Goal: Task Accomplishment & Management: Manage account settings

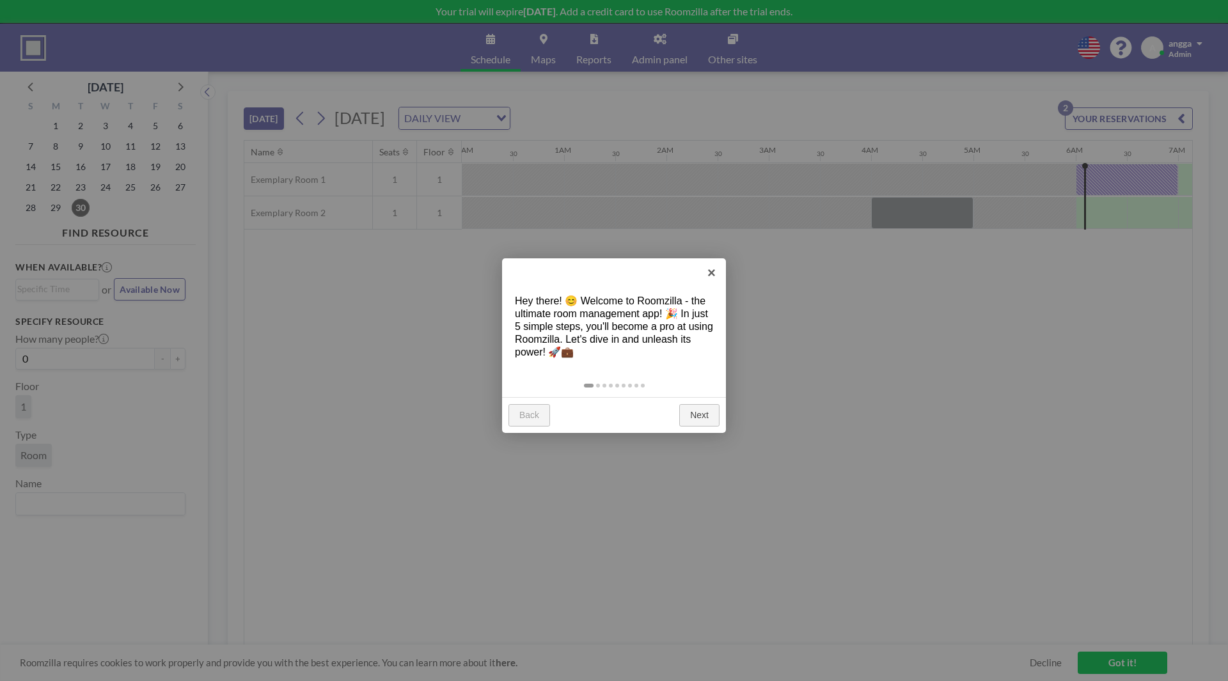
scroll to position [0, 563]
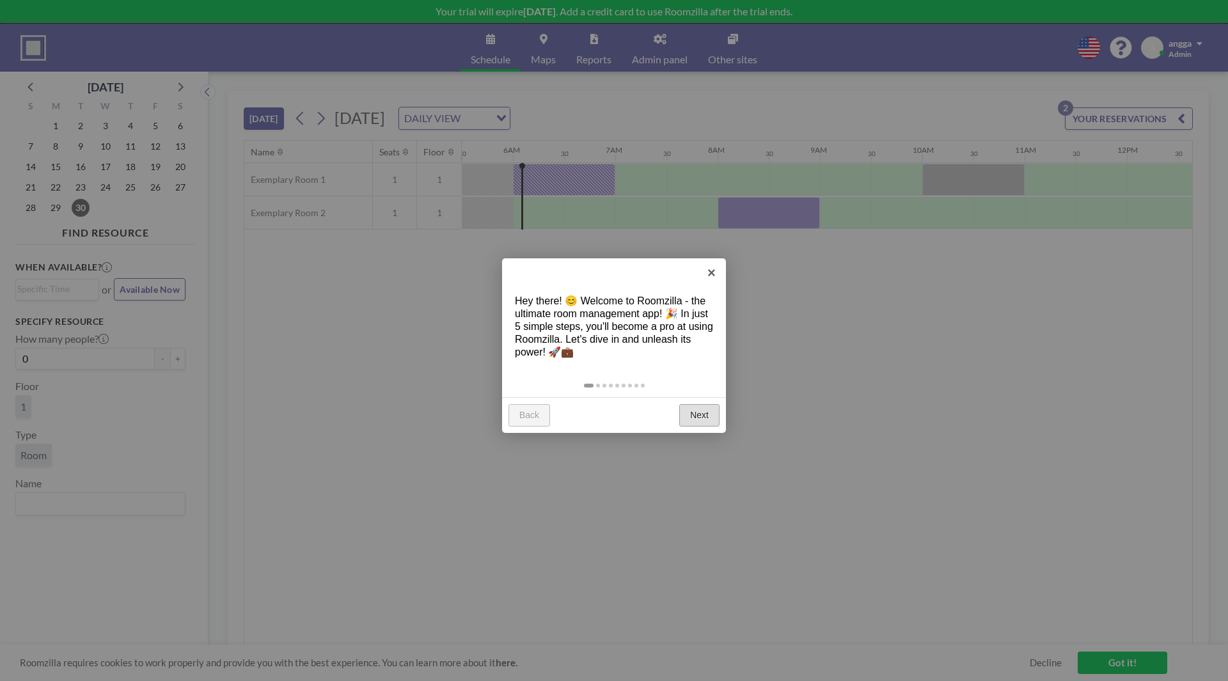
click at [706, 414] on link "Next" at bounding box center [700, 415] width 40 height 23
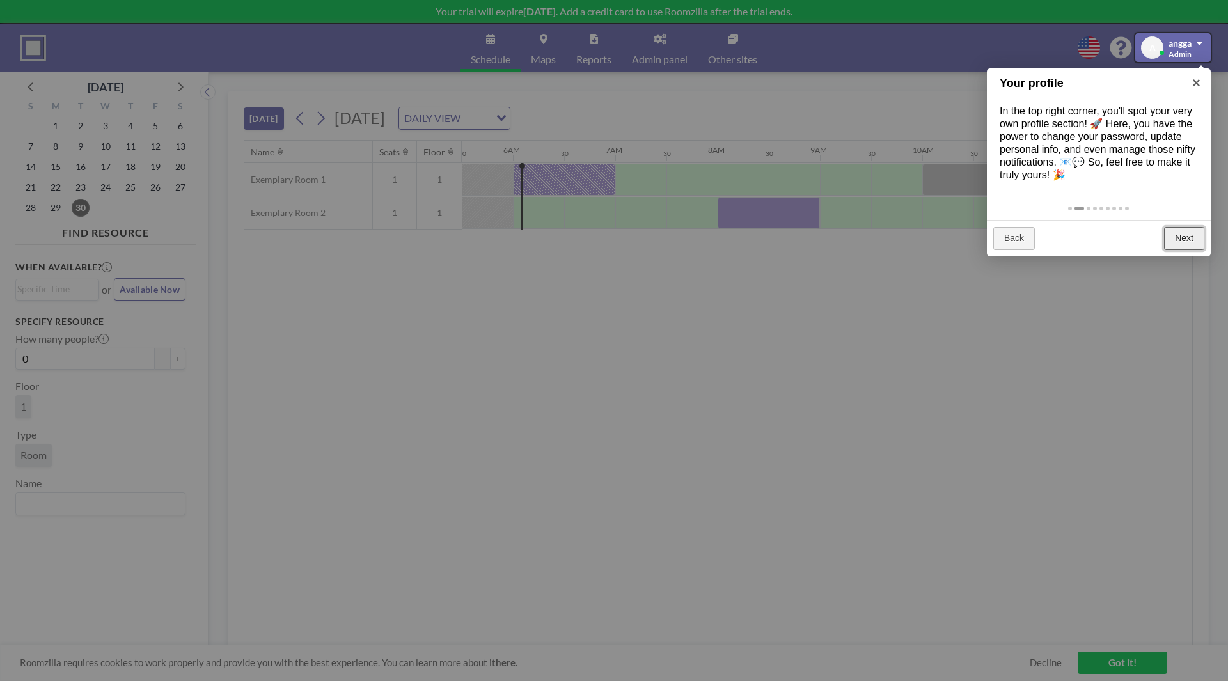
click at [1185, 236] on link "Next" at bounding box center [1185, 238] width 40 height 23
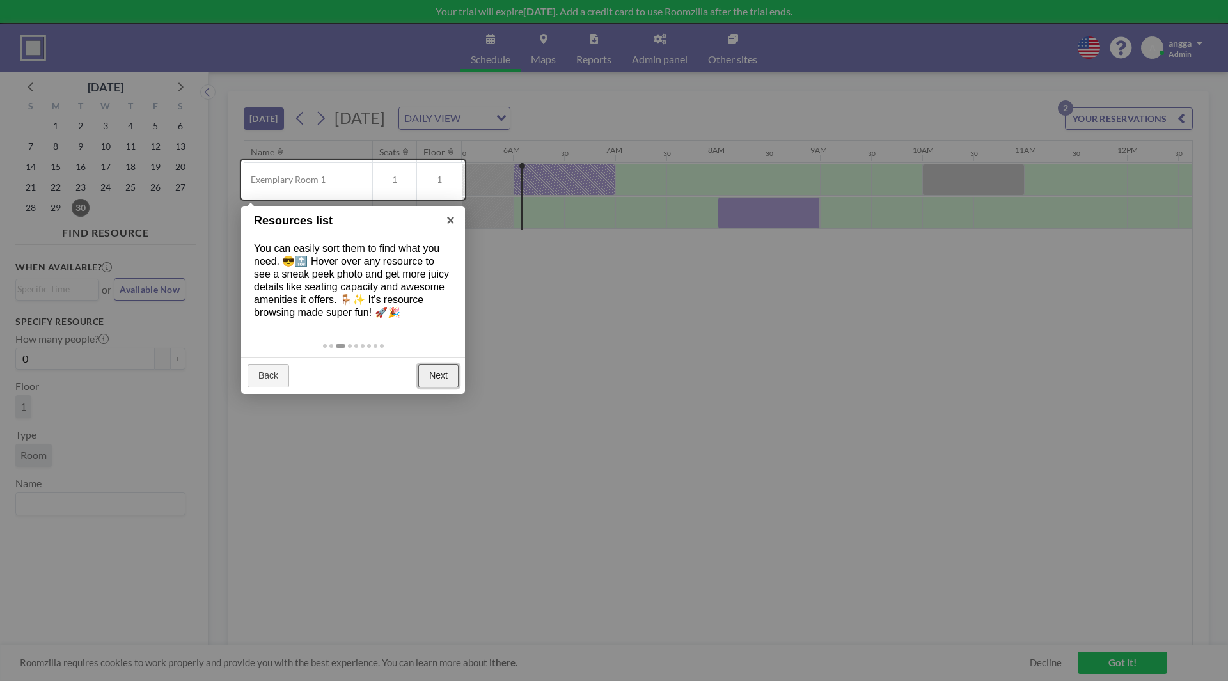
click at [424, 383] on link "Next" at bounding box center [438, 376] width 40 height 23
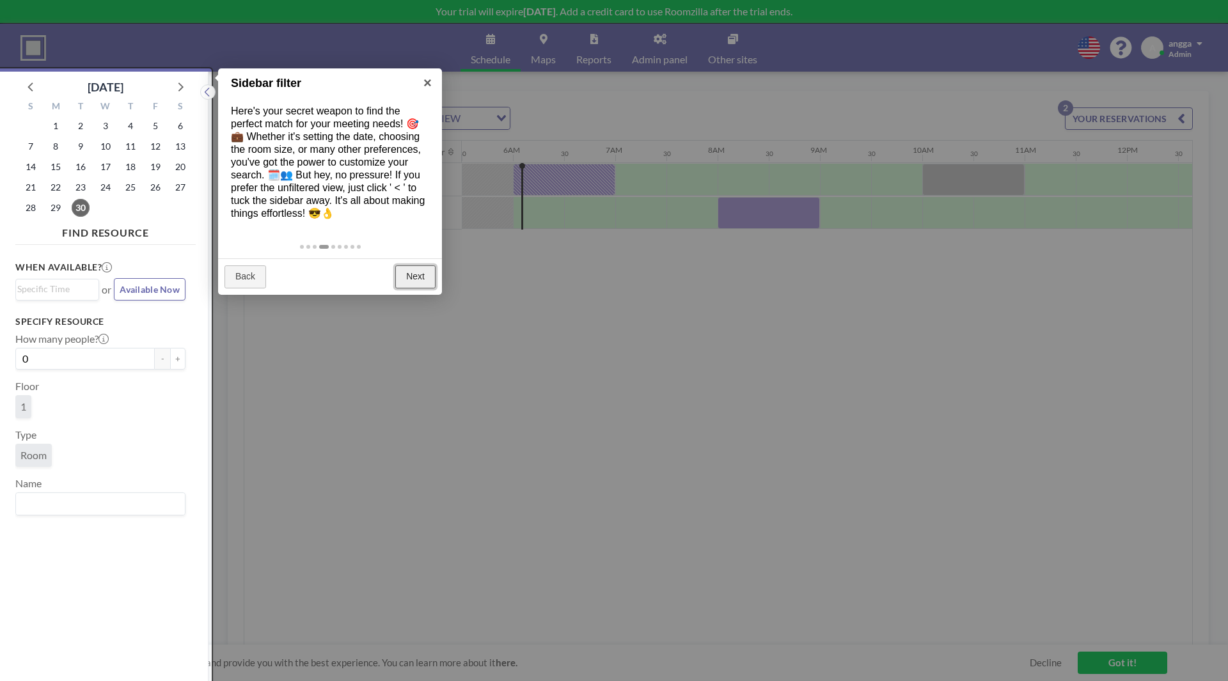
scroll to position [3, 0]
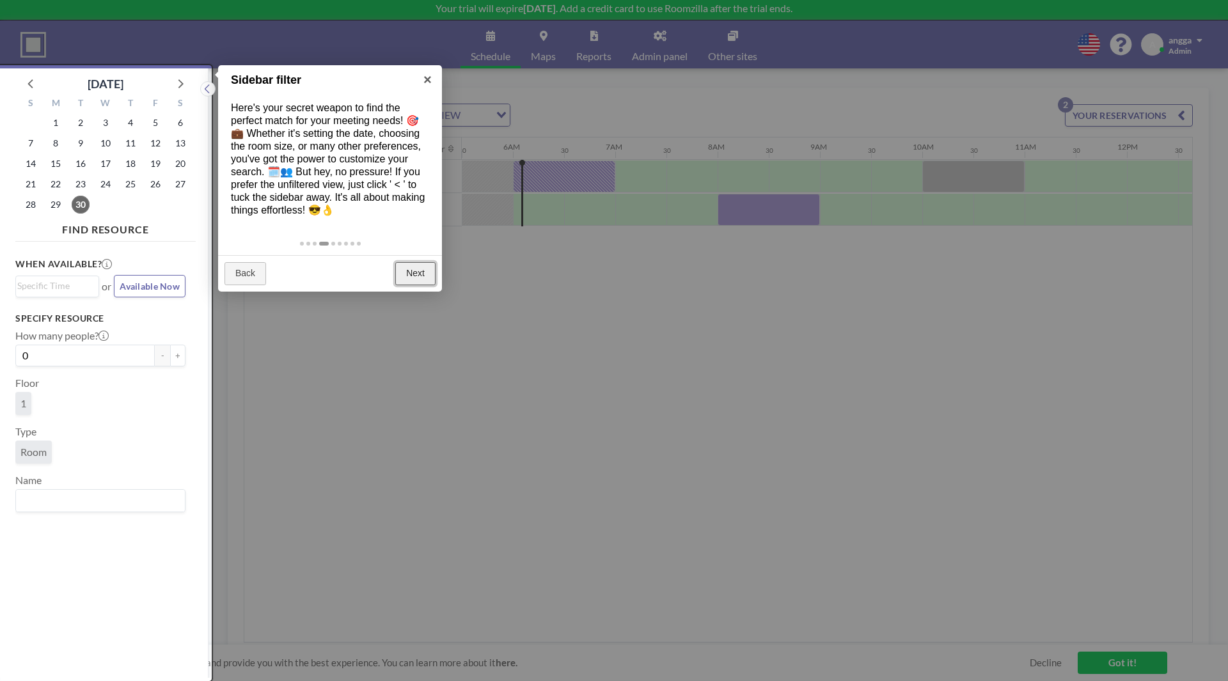
click at [426, 272] on link "Next" at bounding box center [415, 273] width 40 height 23
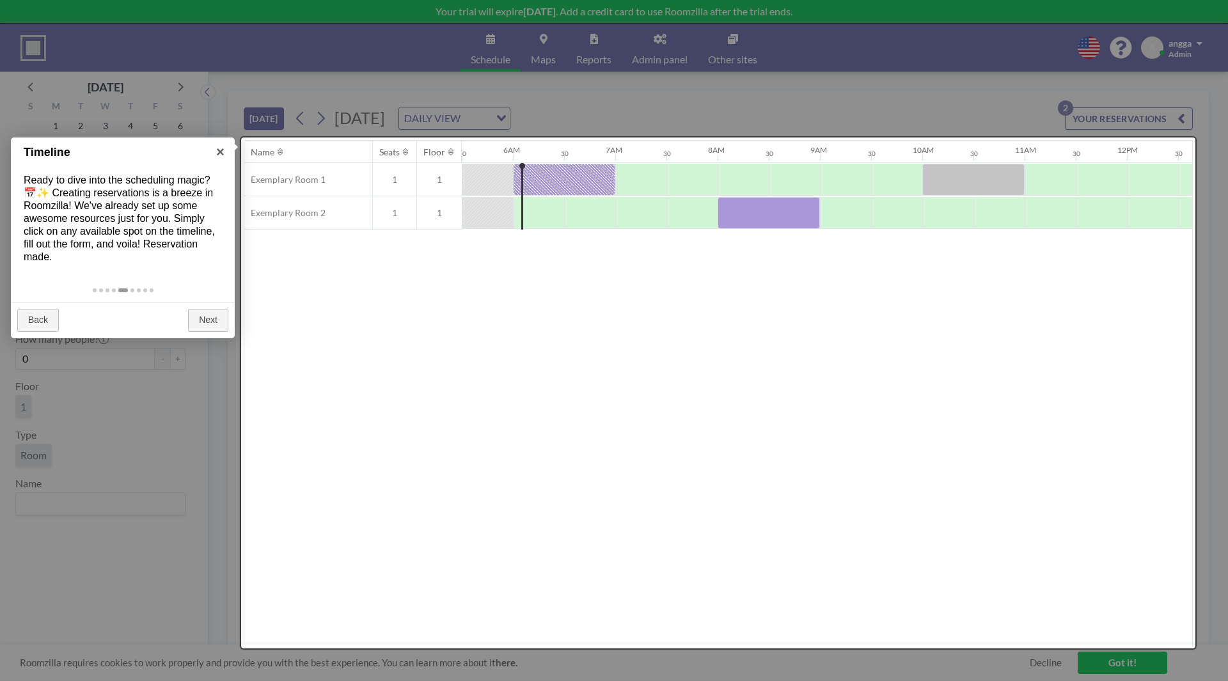
click at [187, 315] on div "Back Next" at bounding box center [123, 320] width 224 height 36
click at [207, 324] on link "Next" at bounding box center [208, 320] width 40 height 23
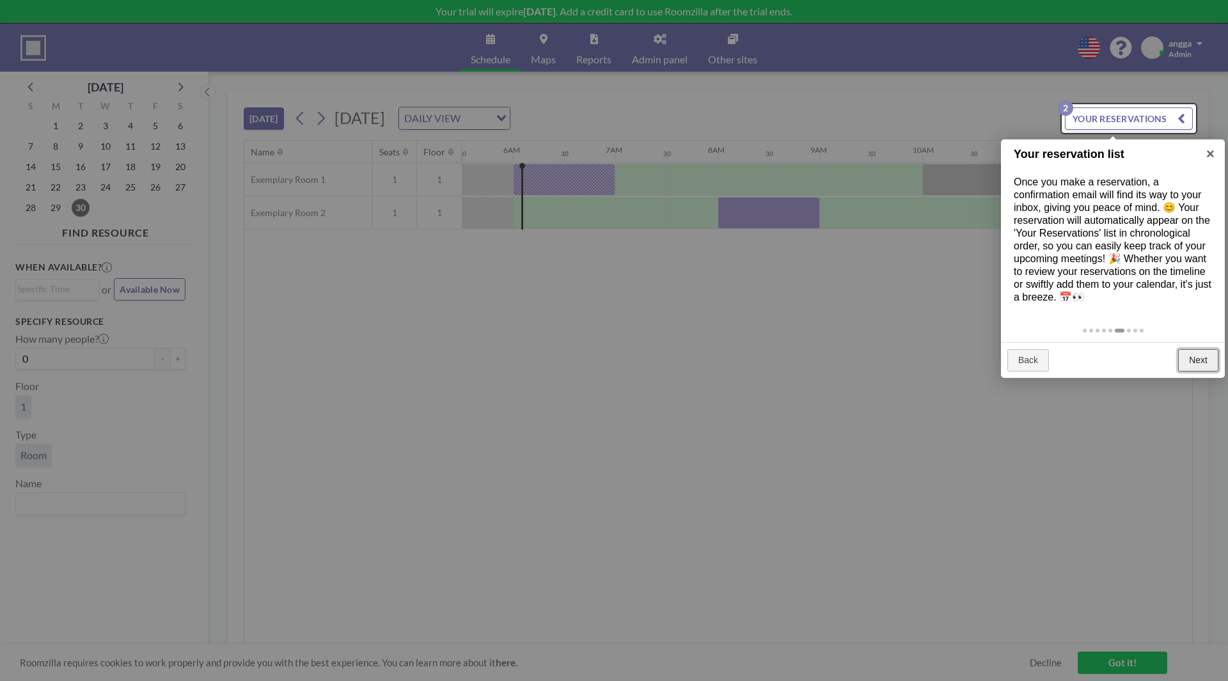
click at [1198, 354] on link "Next" at bounding box center [1199, 360] width 40 height 23
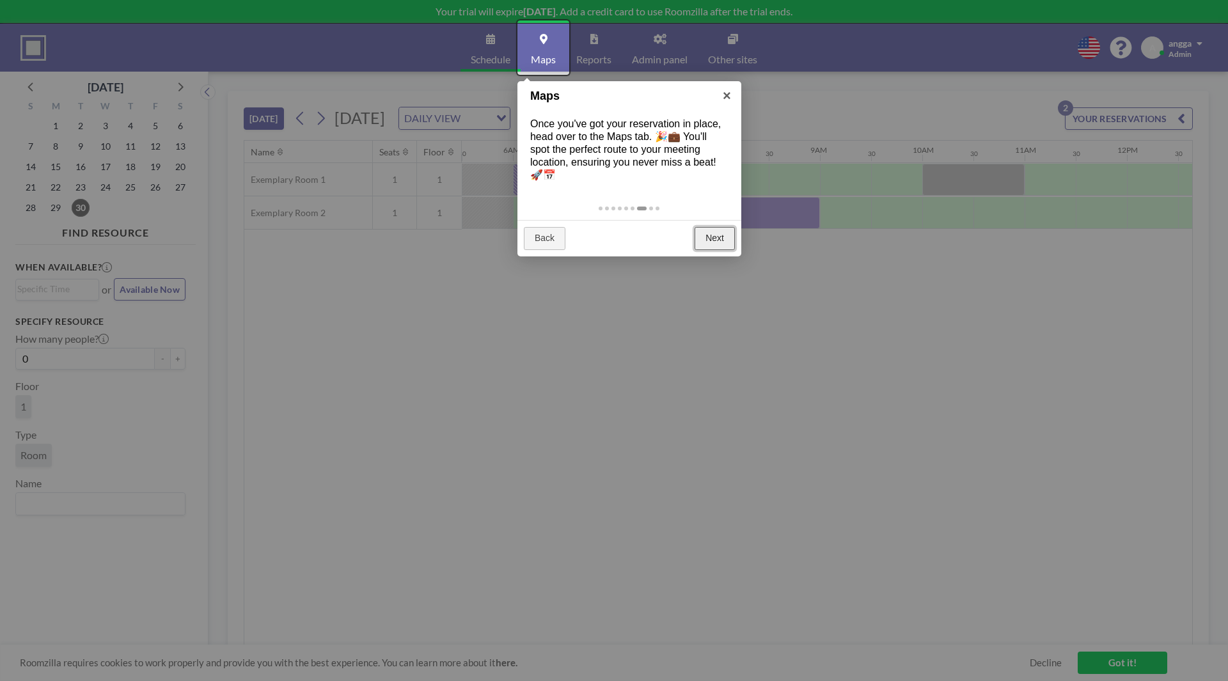
click at [726, 240] on link "Next" at bounding box center [715, 238] width 40 height 23
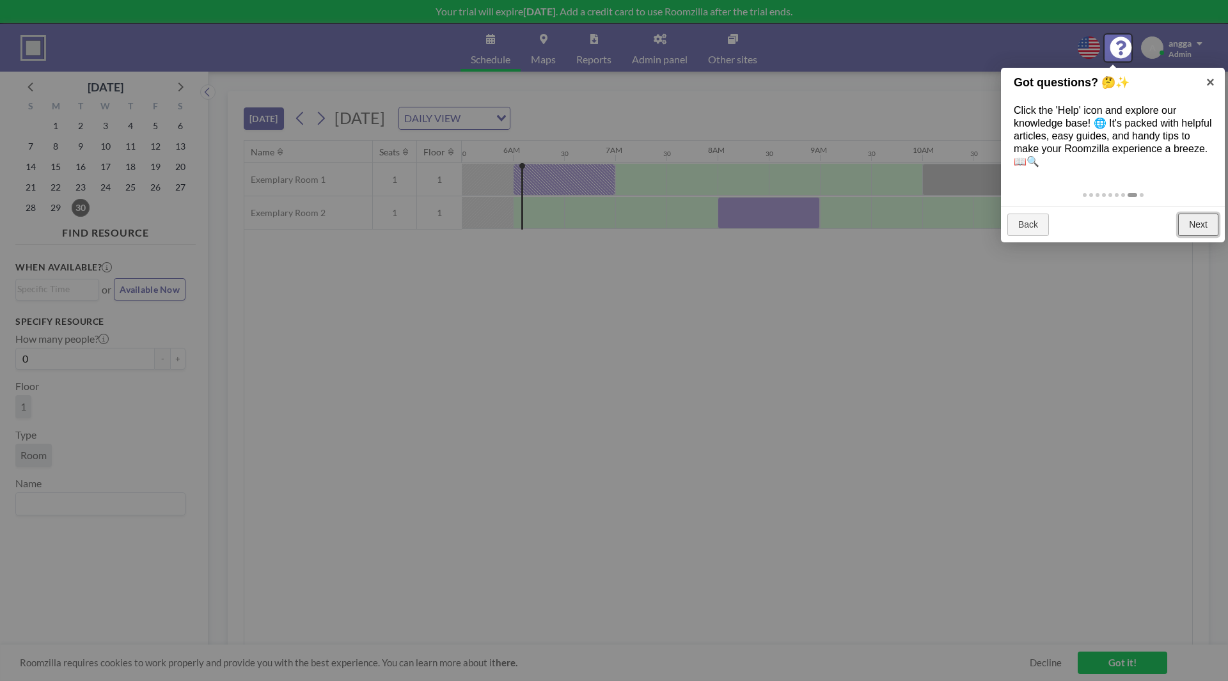
click at [1204, 232] on link "Next" at bounding box center [1199, 225] width 40 height 23
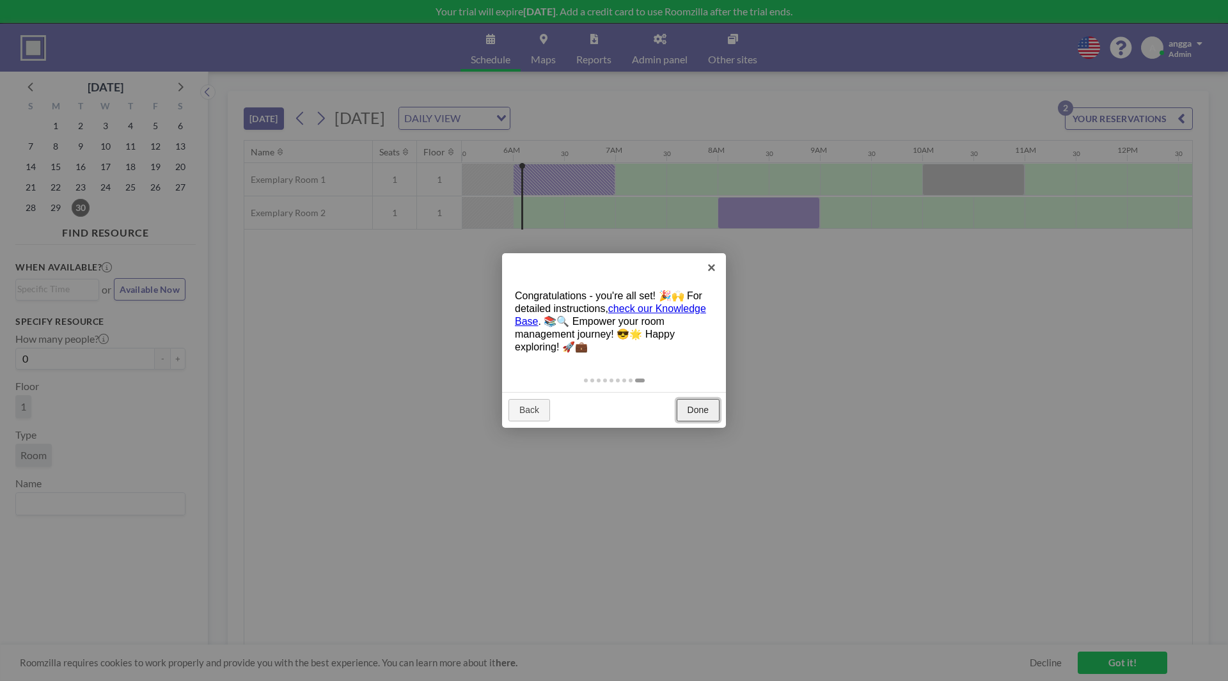
click at [701, 409] on link "Done" at bounding box center [698, 410] width 43 height 23
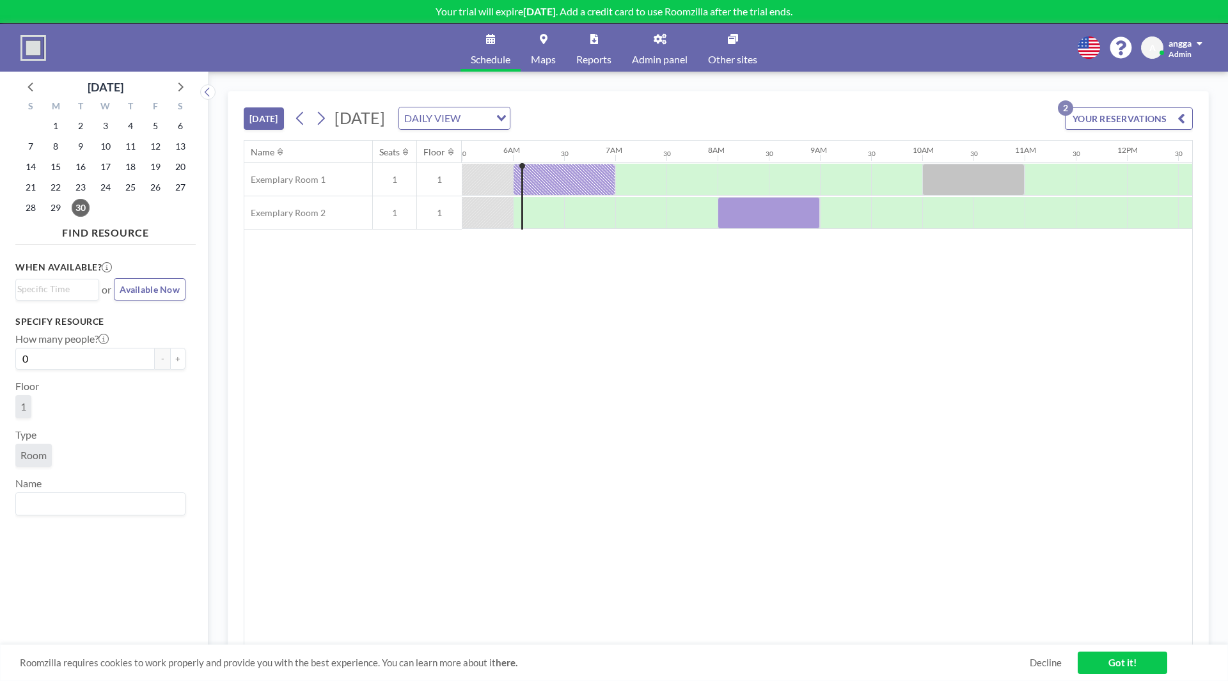
click at [510, 118] on div "DAILY VIEW Loading..." at bounding box center [454, 118] width 111 height 22
click at [746, 393] on div "Name Seats Floor 12AM 30 1AM 30 2AM 30 3AM 30 4AM 30 5AM 30 6AM 30 7AM 30 8AM 3…" at bounding box center [718, 393] width 948 height 505
click at [506, 117] on icon "Search for option" at bounding box center [501, 118] width 9 height 6
click at [642, 161] on li "WEEKLY VIEW" at bounding box center [611, 159] width 109 height 19
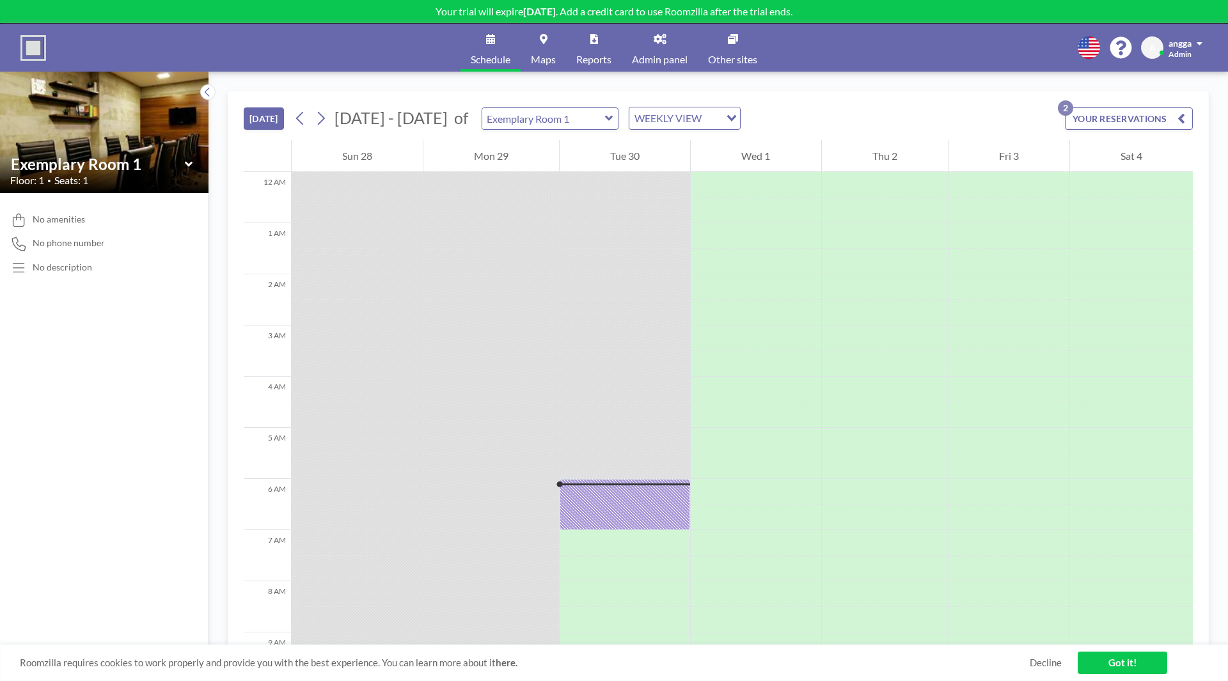
click at [603, 115] on div "Exemplary Room 1" at bounding box center [551, 118] width 138 height 22
click at [727, 119] on icon "Search for option" at bounding box center [731, 118] width 9 height 6
click at [701, 132] on li "DAILY VIEW" at bounding box center [674, 141] width 109 height 19
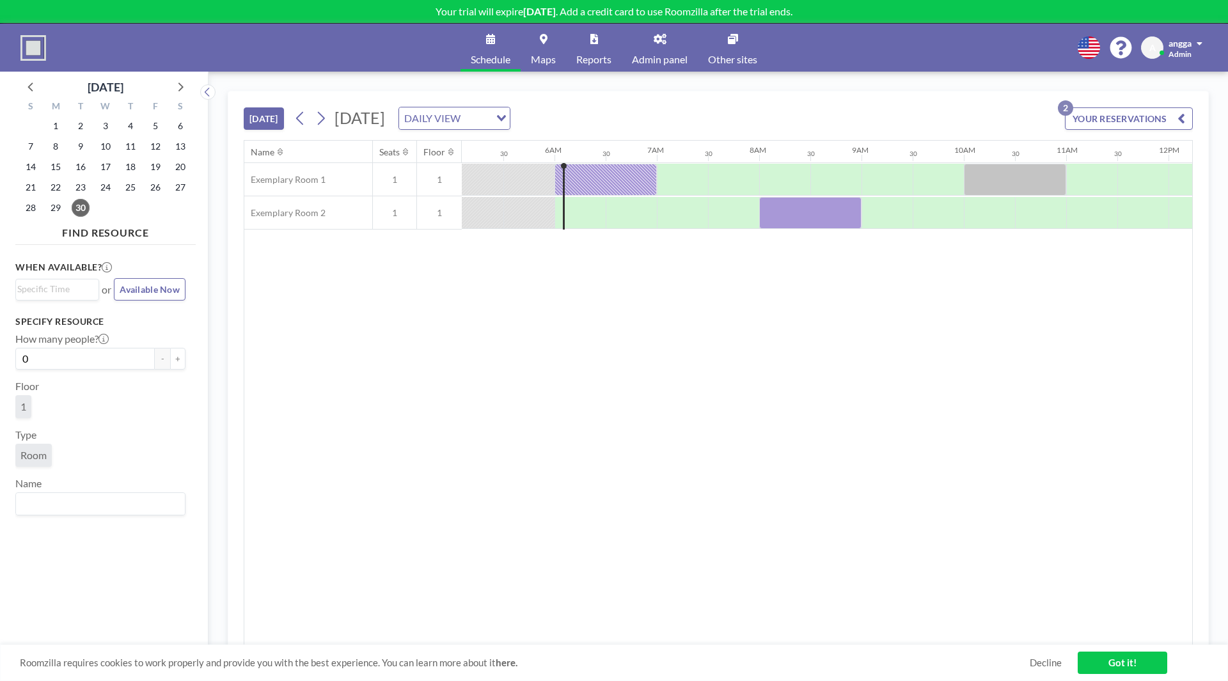
scroll to position [0, 563]
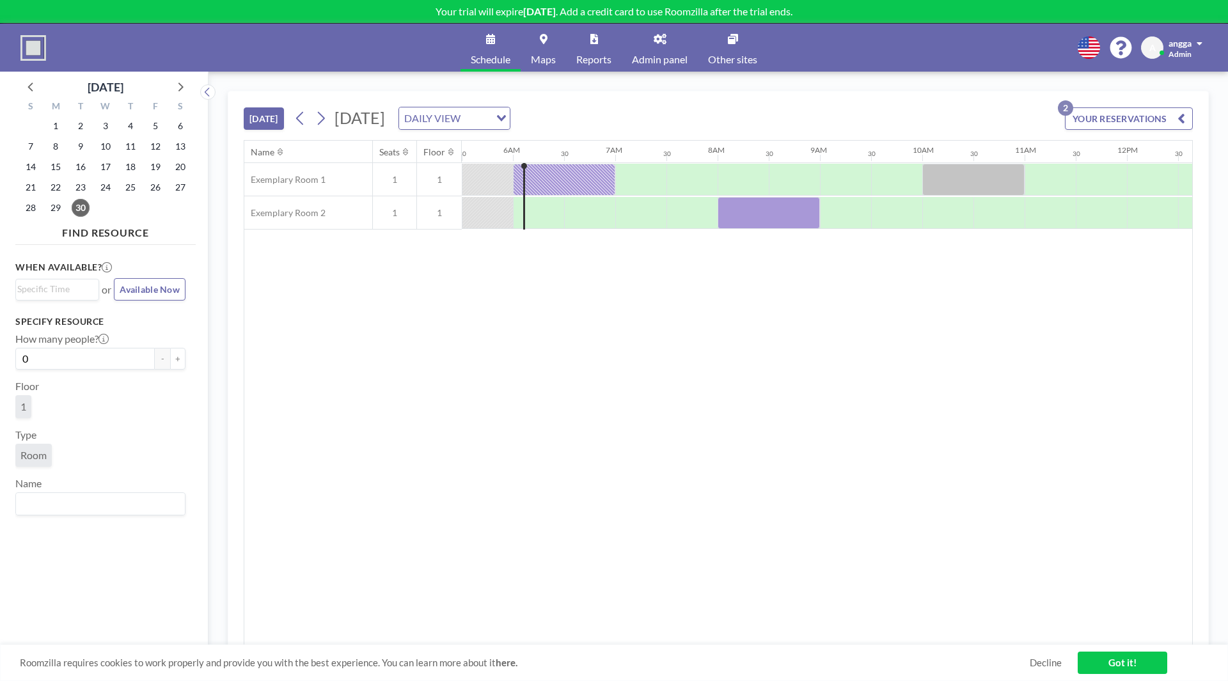
click at [724, 478] on div "Name Seats Floor 12AM 30 1AM 30 2AM 30 3AM 30 4AM 30 5AM 30 6AM 30 7AM 30 8AM 3…" at bounding box center [718, 393] width 948 height 505
click at [104, 187] on span "24" at bounding box center [106, 188] width 18 height 18
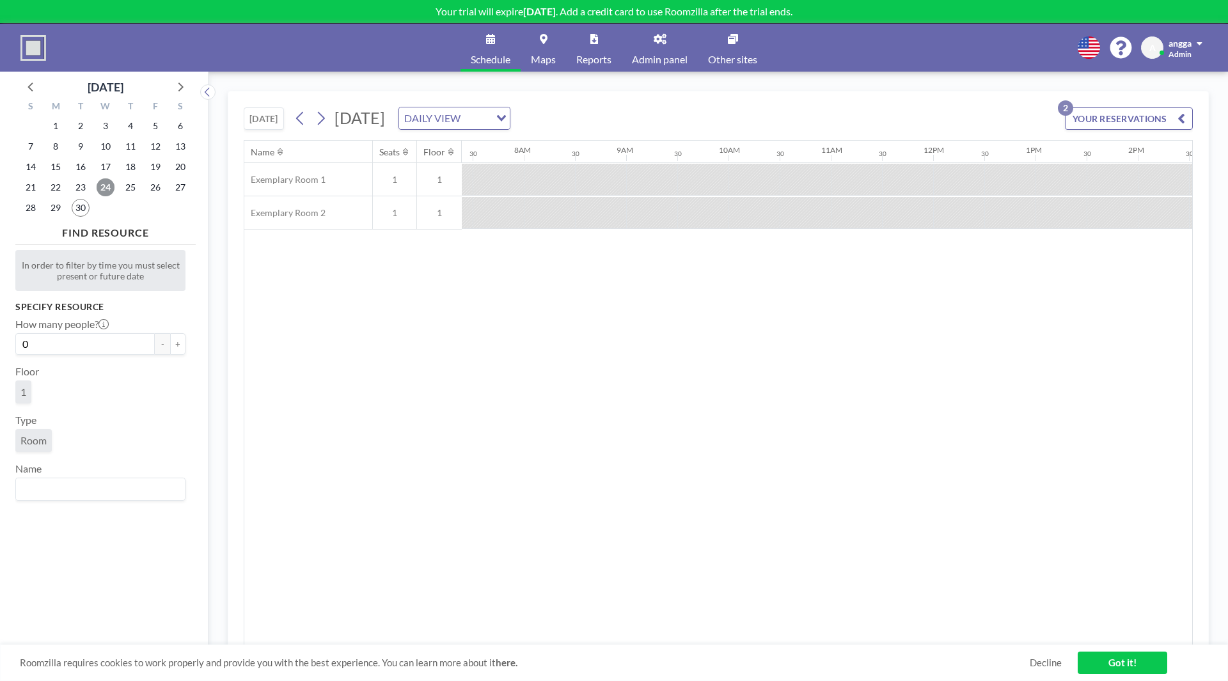
scroll to position [0, 768]
click at [60, 122] on span "1" at bounding box center [56, 126] width 18 height 18
click at [1129, 124] on button "YOUR RESERVATIONS 2" at bounding box center [1129, 118] width 128 height 22
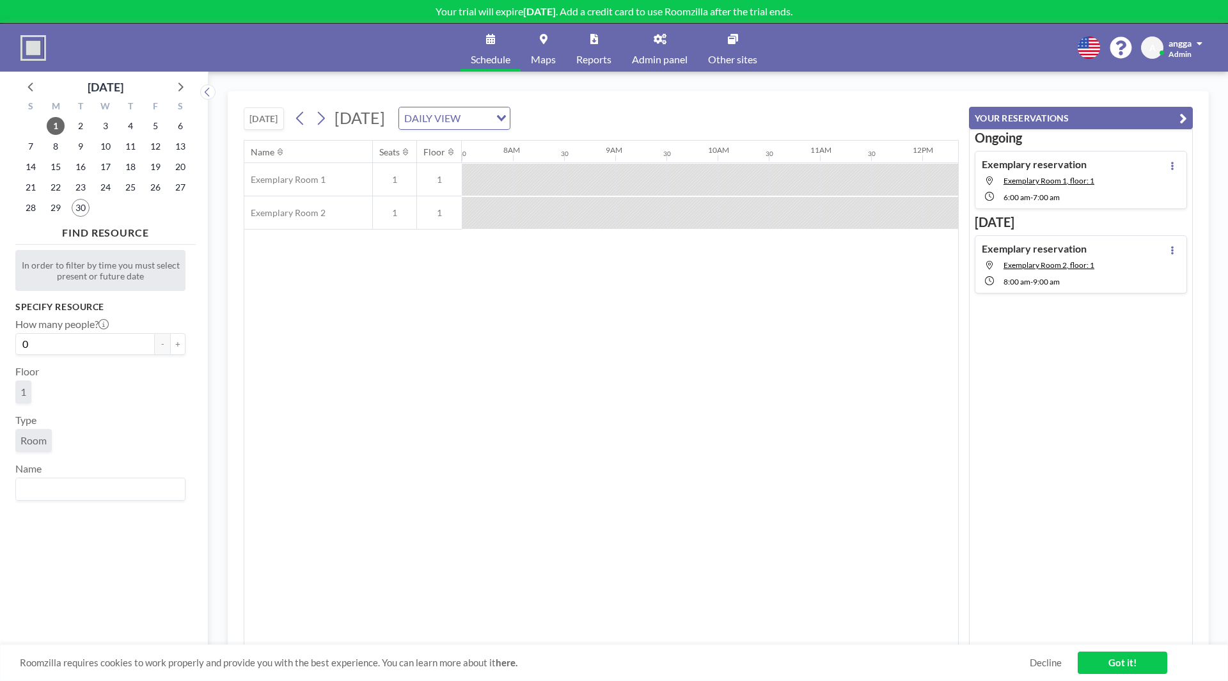
click at [1180, 116] on icon "button" at bounding box center [1184, 118] width 8 height 15
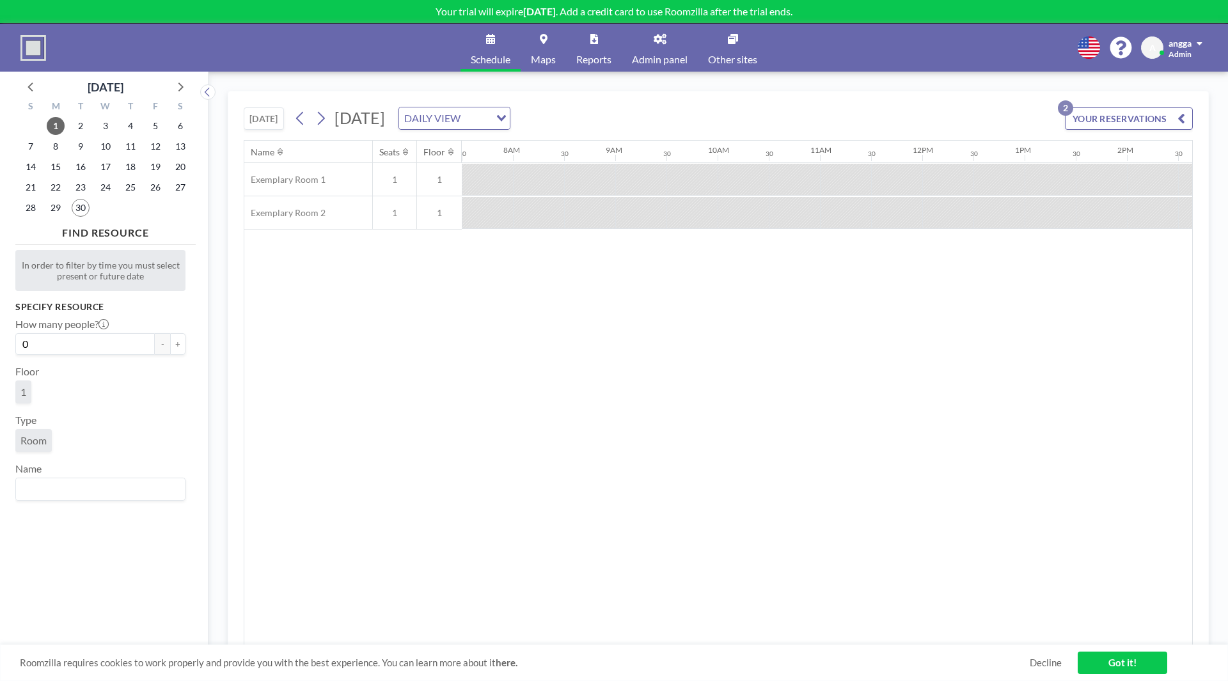
click at [661, 44] on link "Admin panel" at bounding box center [660, 48] width 76 height 48
